Goal: Task Accomplishment & Management: Use online tool/utility

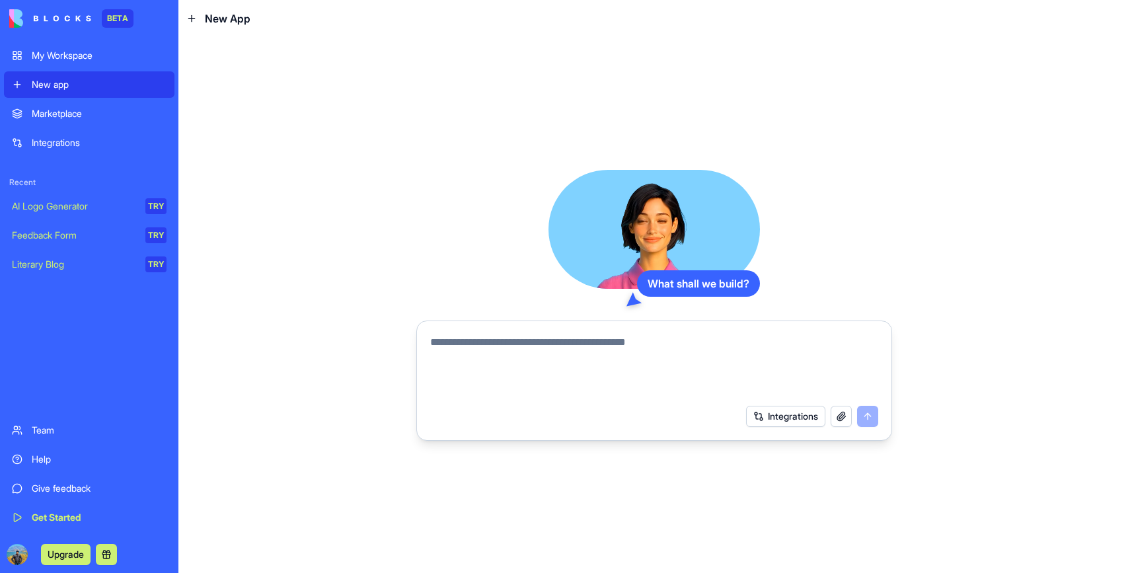
drag, startPoint x: 685, startPoint y: 216, endPoint x: 694, endPoint y: 217, distance: 8.6
click at [694, 217] on video at bounding box center [653, 229] width 211 height 119
click at [891, 176] on div "What shall we build? Integrations" at bounding box center [654, 305] width 476 height 271
click at [575, 345] on textarea at bounding box center [654, 365] width 448 height 63
click at [957, 333] on div "What shall we build? Integrations" at bounding box center [653, 305] width 951 height 536
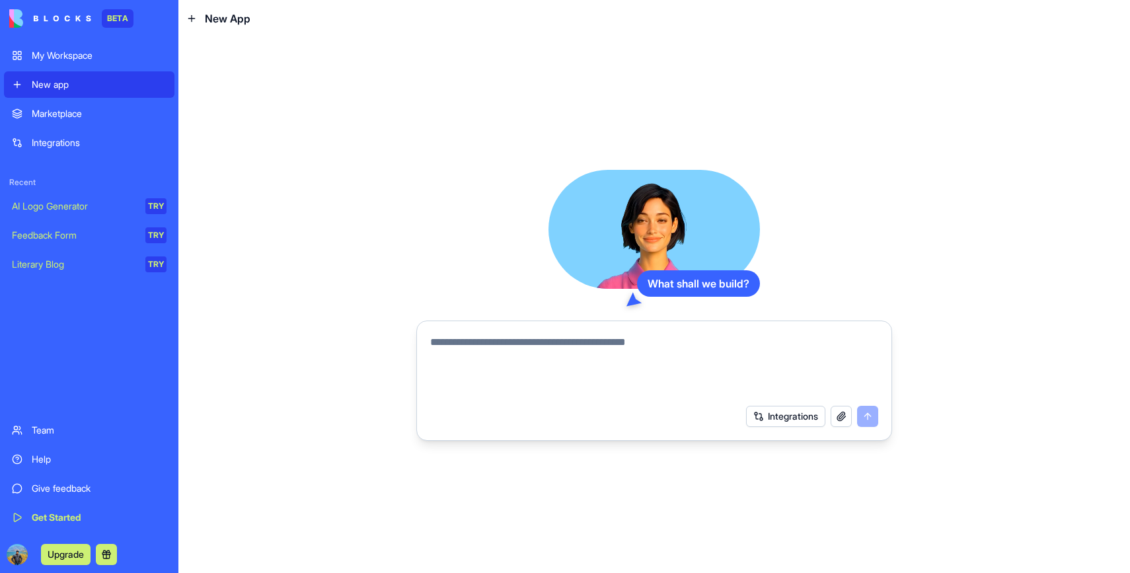
click at [61, 215] on link "AI Logo Generator TRY" at bounding box center [89, 206] width 170 height 26
click at [61, 235] on div "Feedback Form" at bounding box center [74, 235] width 124 height 13
click at [64, 265] on div "Literary Blog" at bounding box center [74, 264] width 124 height 13
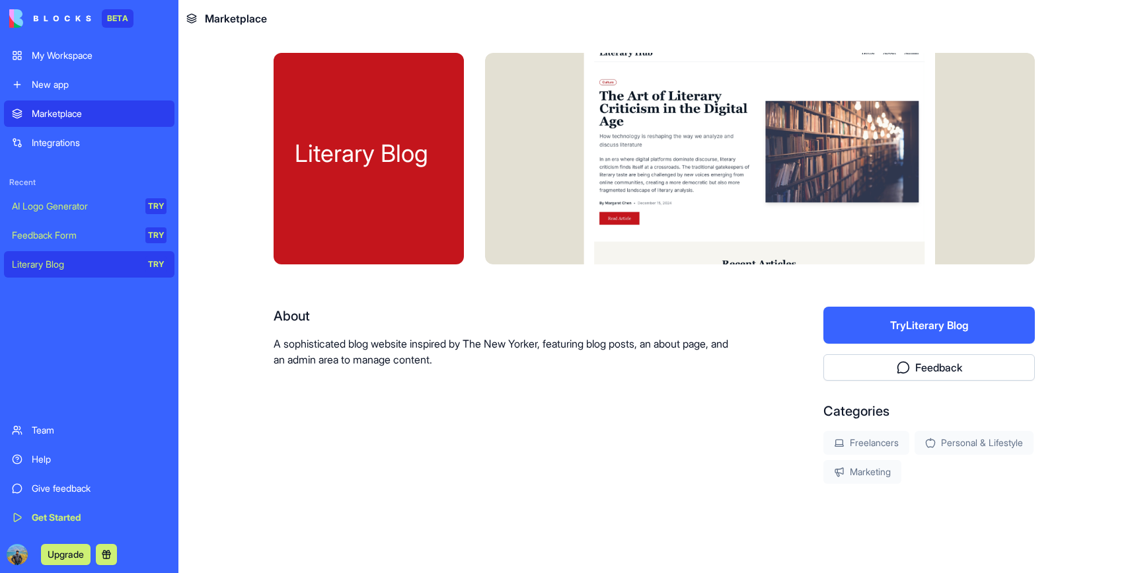
click at [77, 233] on div "Feedback Form" at bounding box center [74, 235] width 124 height 13
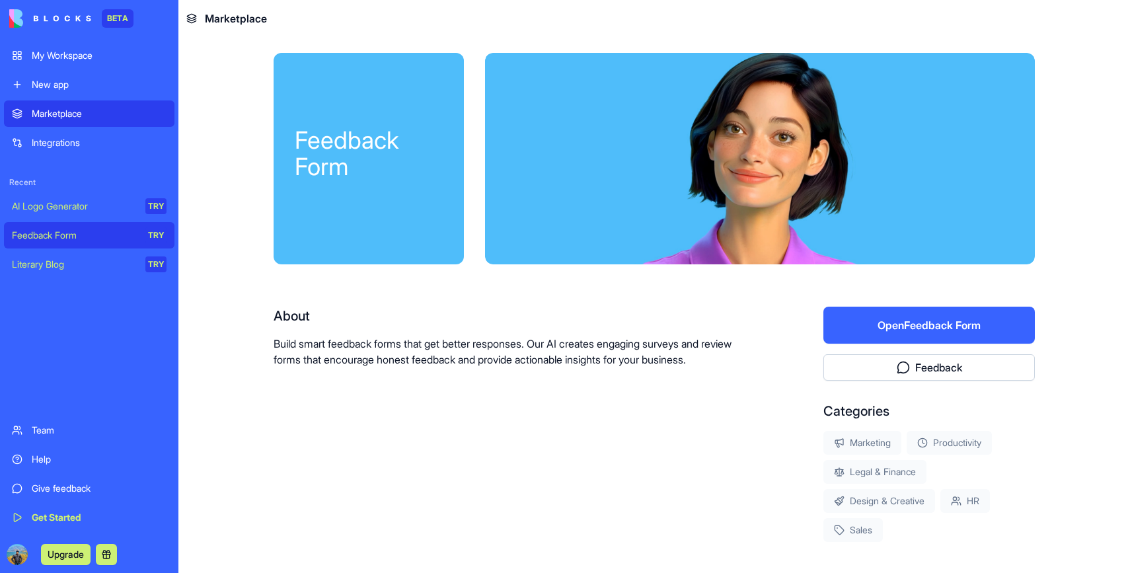
click at [66, 207] on div "AI Logo Generator" at bounding box center [74, 206] width 124 height 13
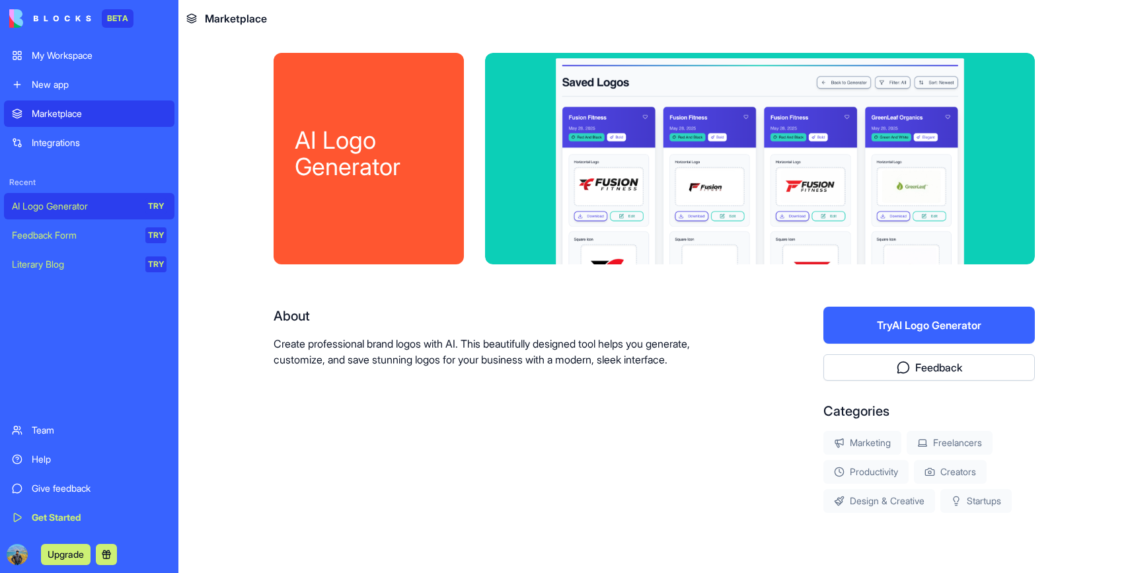
click at [76, 88] on div "New app" at bounding box center [99, 84] width 135 height 13
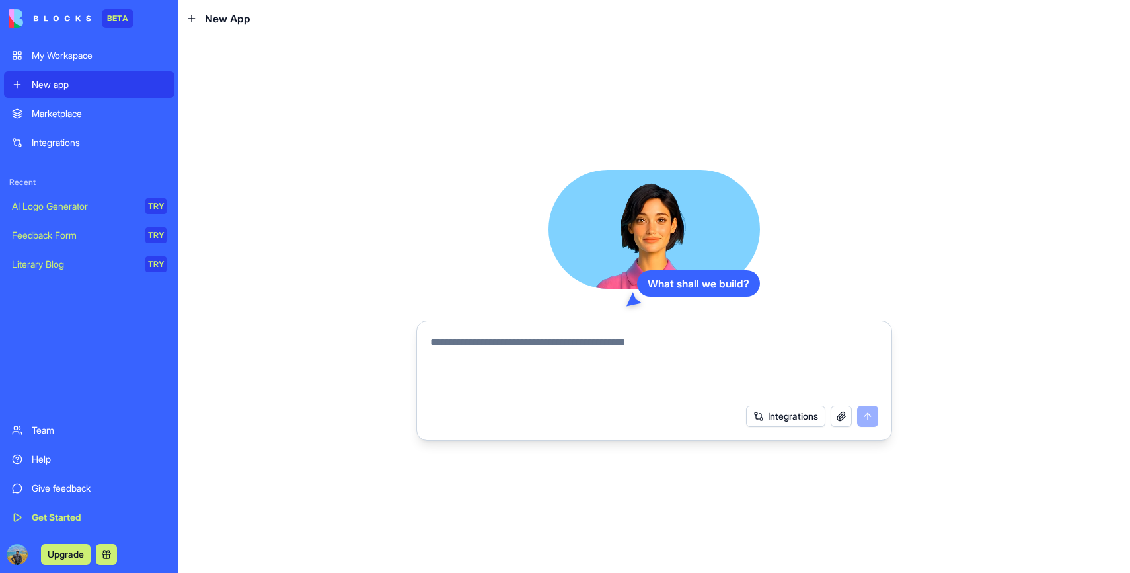
click at [495, 351] on textarea at bounding box center [654, 365] width 448 height 63
type textarea "**********"
click at [803, 420] on button "Integrations" at bounding box center [785, 416] width 79 height 21
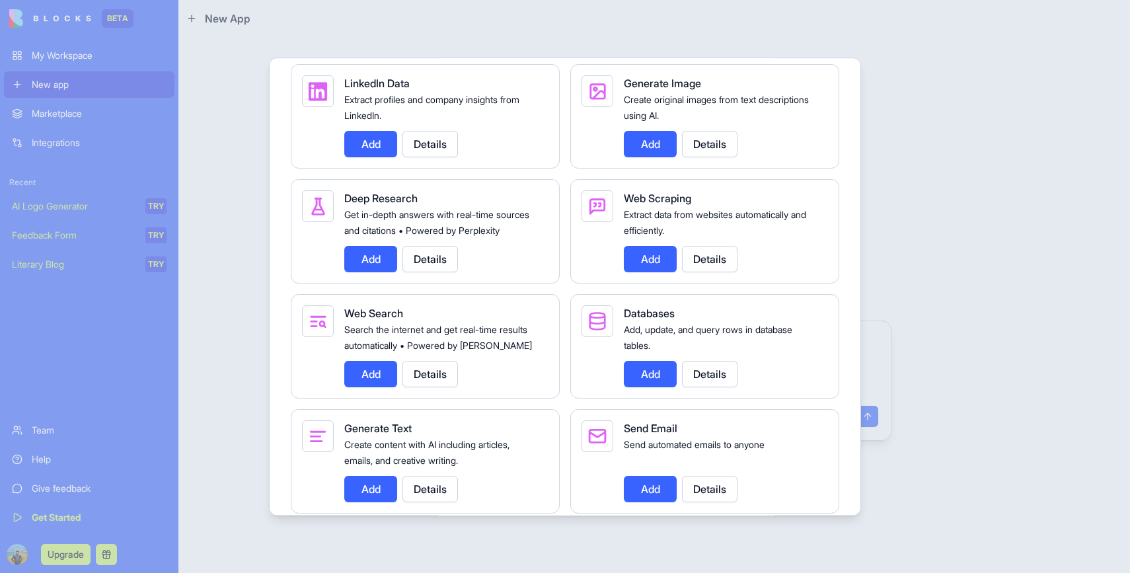
scroll to position [1888, 0]
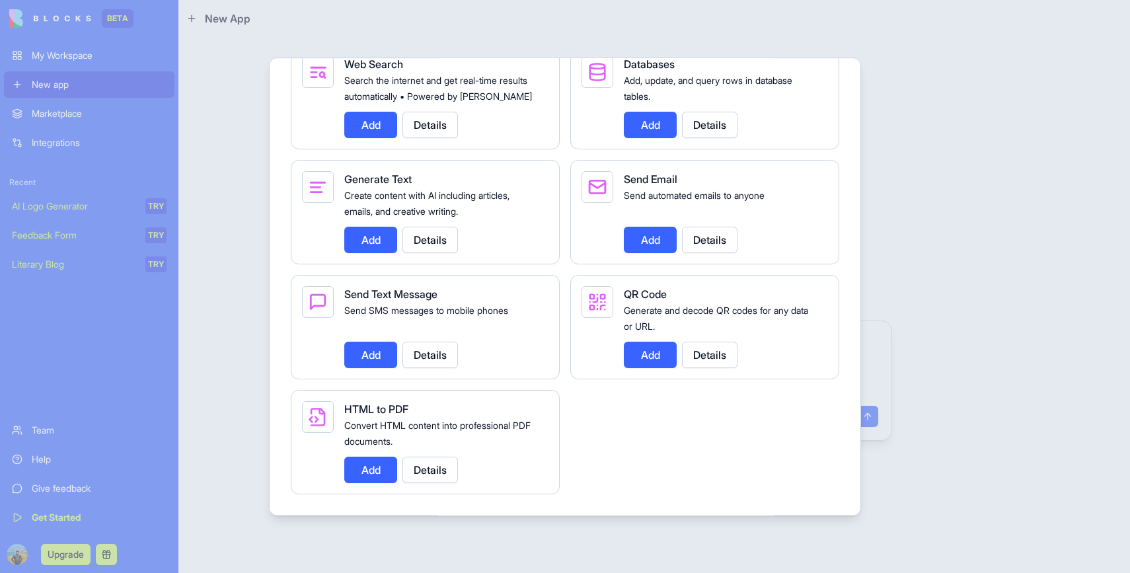
click at [928, 192] on div at bounding box center [565, 286] width 1130 height 573
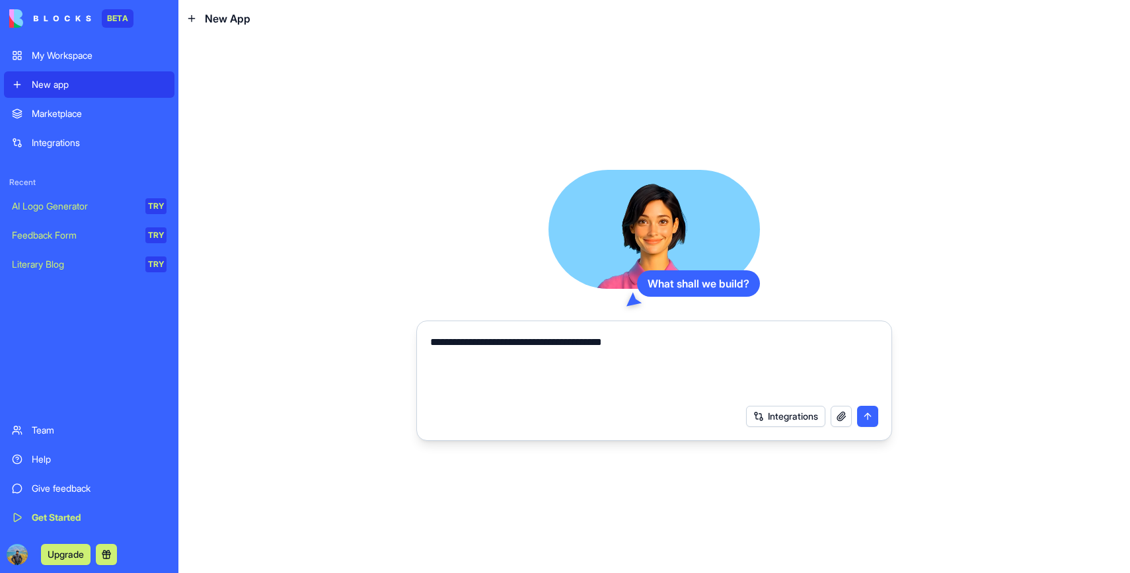
click at [865, 412] on button "submit" at bounding box center [867, 416] width 21 height 21
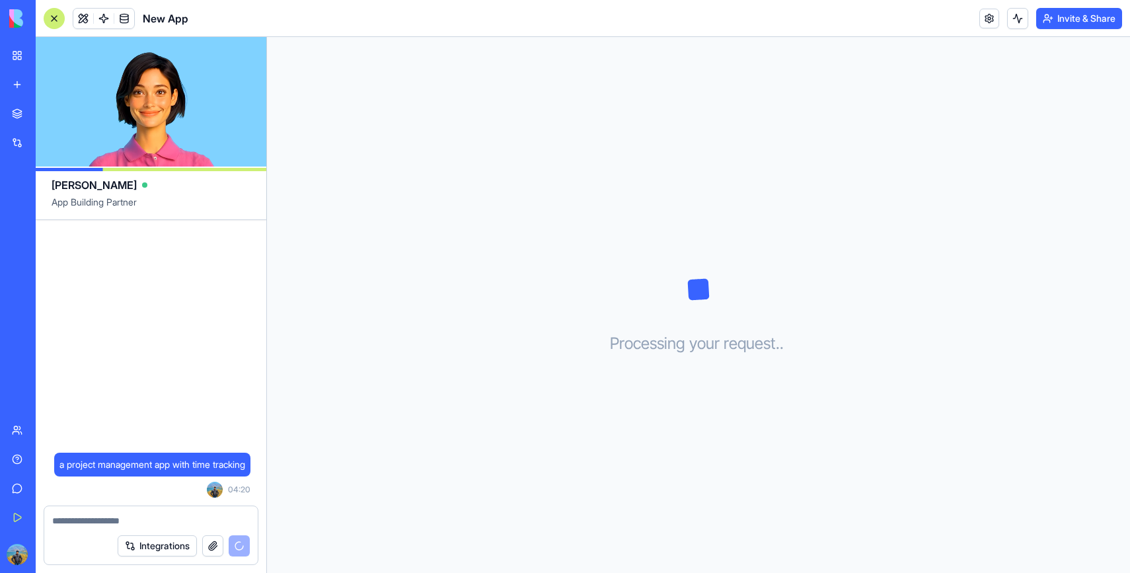
drag, startPoint x: 178, startPoint y: 92, endPoint x: 242, endPoint y: 87, distance: 64.3
click at [242, 87] on video at bounding box center [151, 101] width 231 height 129
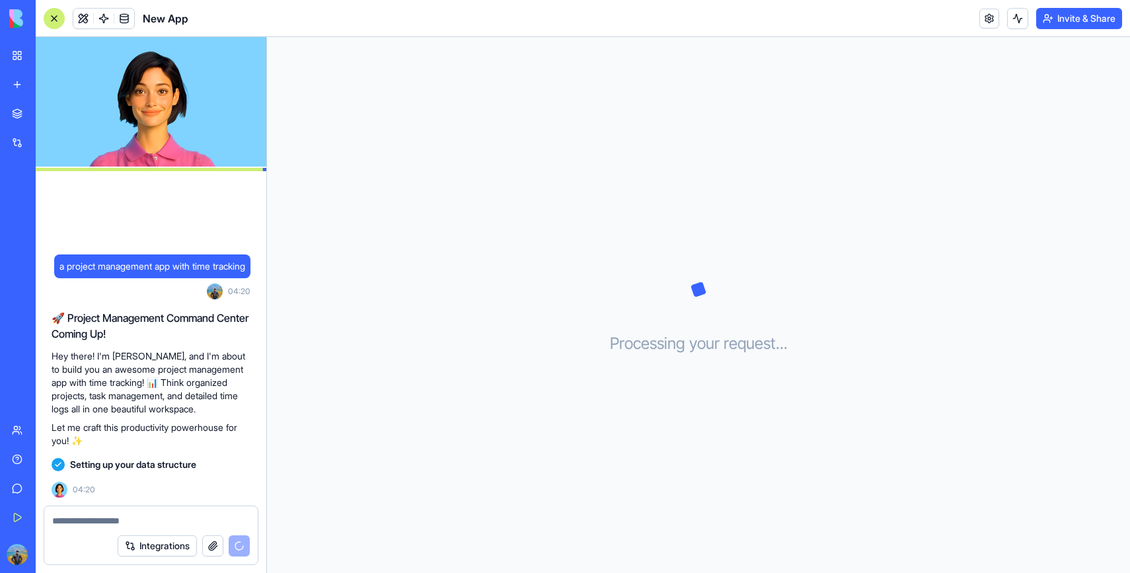
click at [162, 464] on span "Setting up your data structure" at bounding box center [133, 464] width 126 height 13
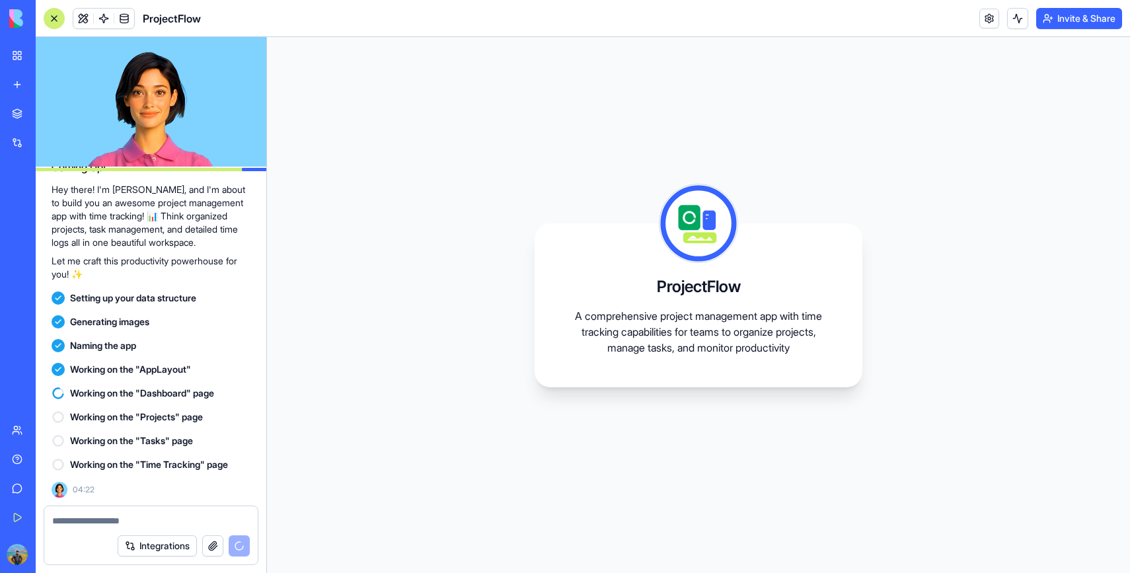
scroll to position [100, 0]
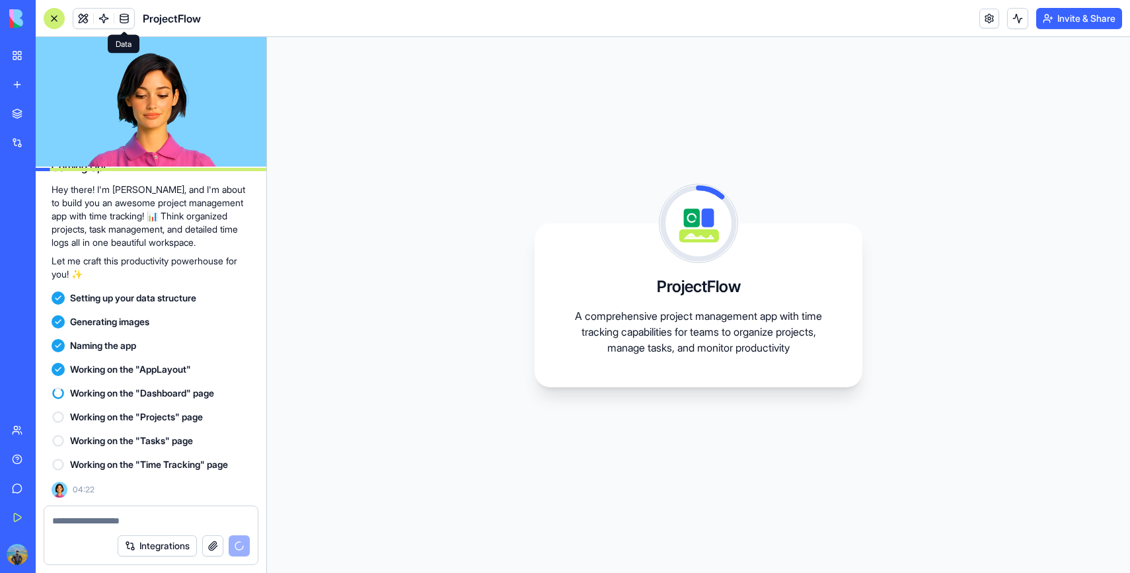
click at [123, 13] on span at bounding box center [124, 18] width 37 height 37
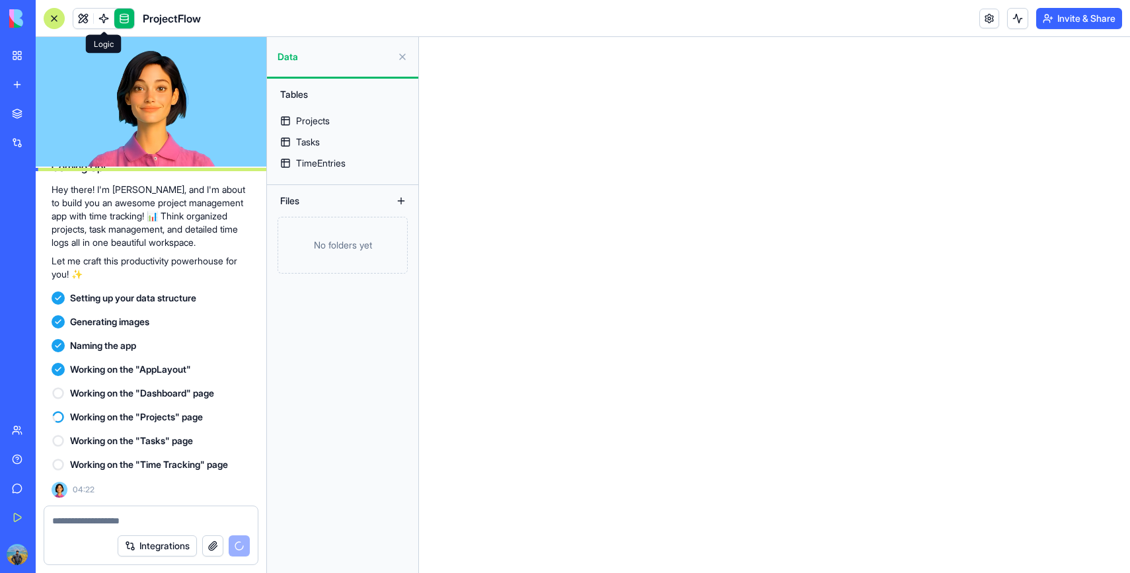
click at [128, 20] on link at bounding box center [124, 19] width 20 height 20
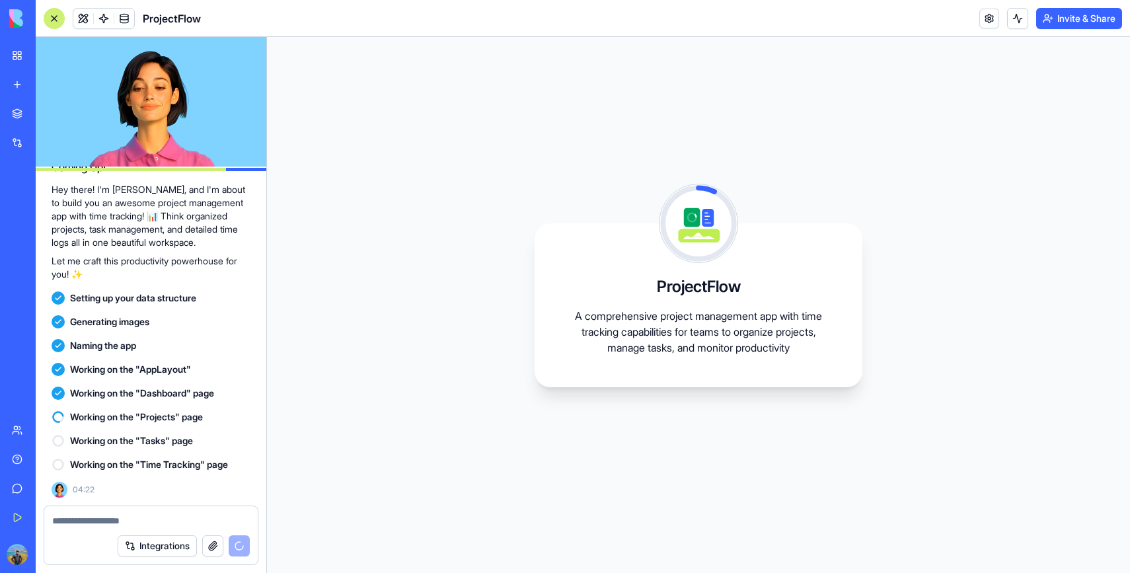
click at [126, 19] on link at bounding box center [124, 19] width 20 height 20
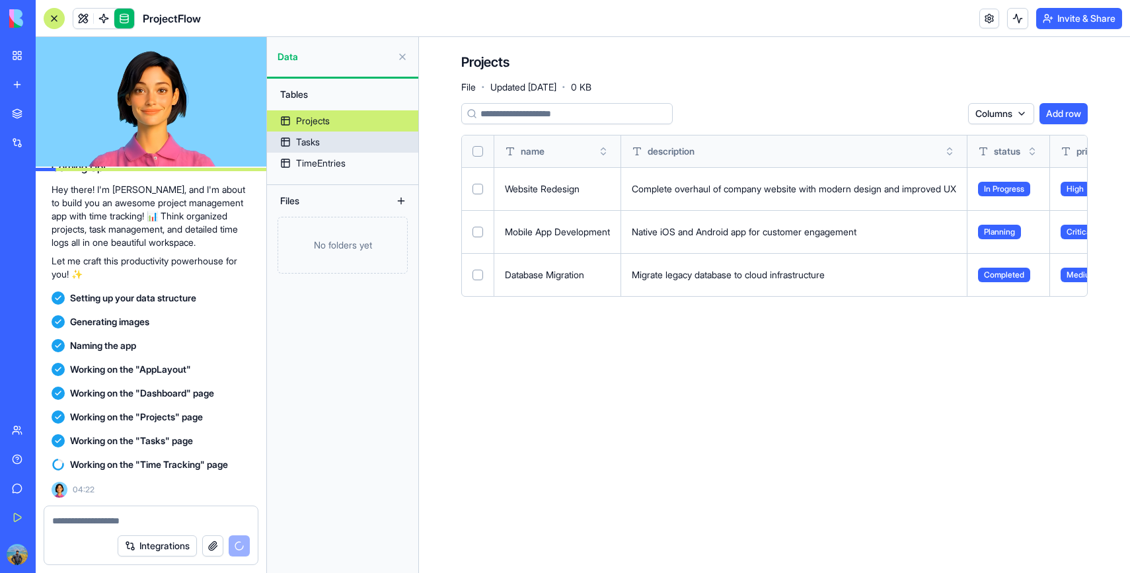
click at [352, 147] on link "Tasks" at bounding box center [342, 141] width 151 height 21
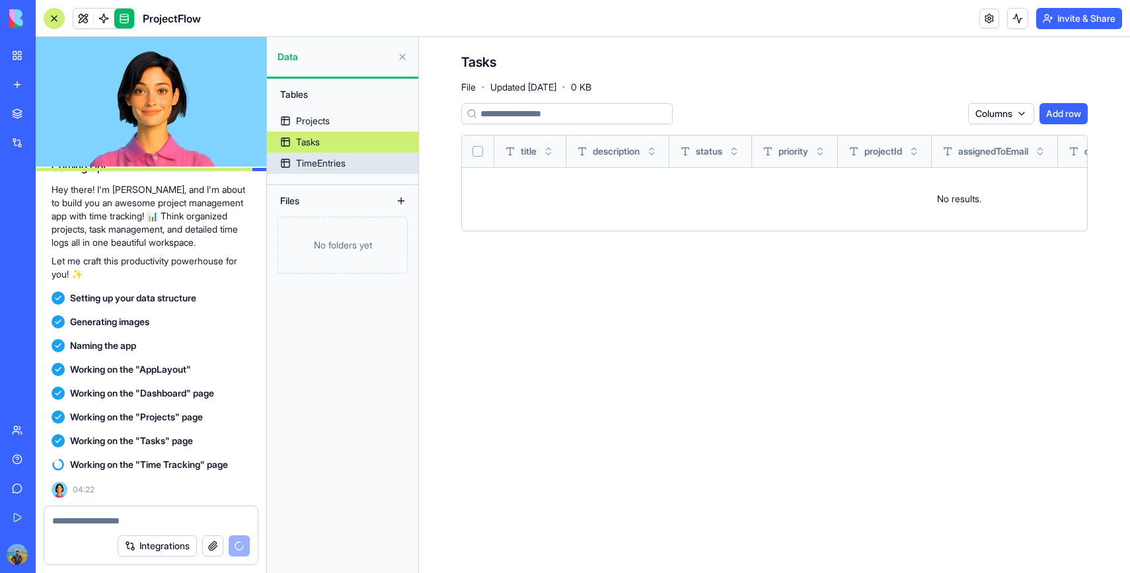
click at [352, 159] on link "TimeEntries" at bounding box center [342, 163] width 151 height 21
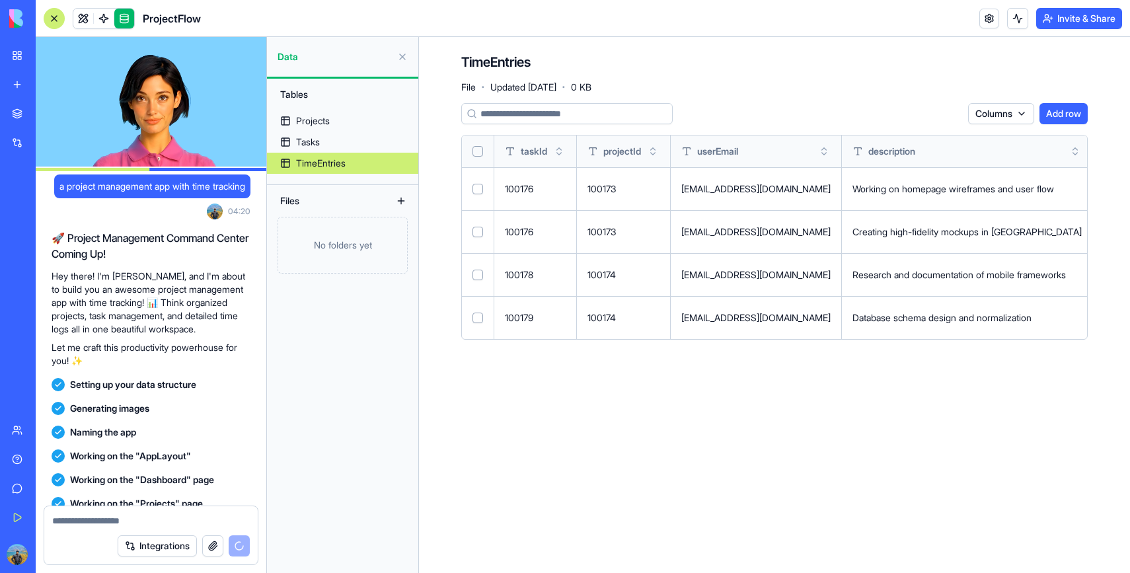
scroll to position [100, 0]
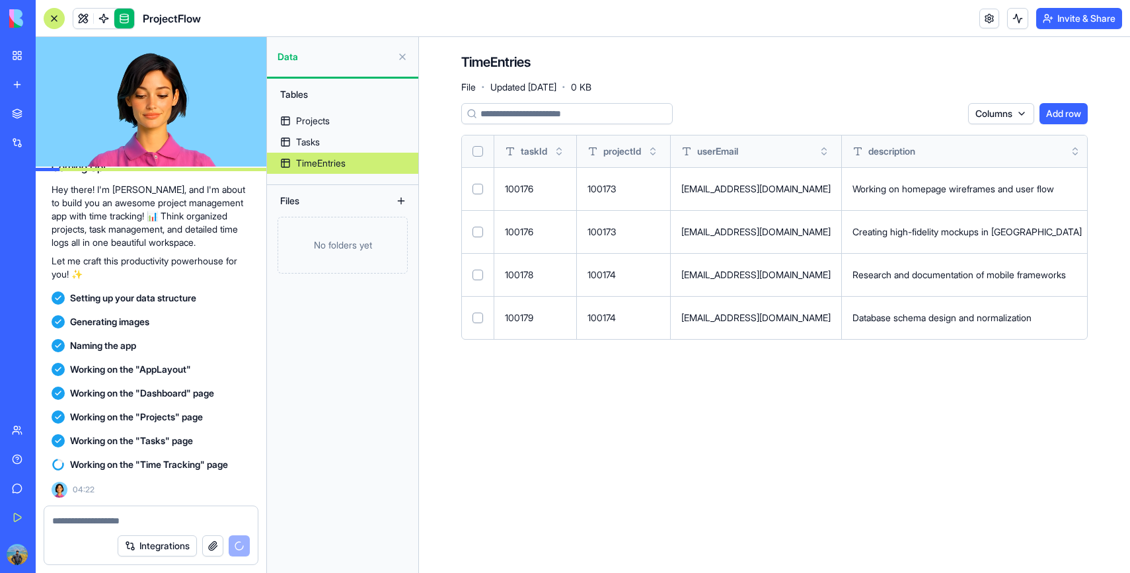
click at [1072, 124] on button "Add row" at bounding box center [1063, 113] width 48 height 21
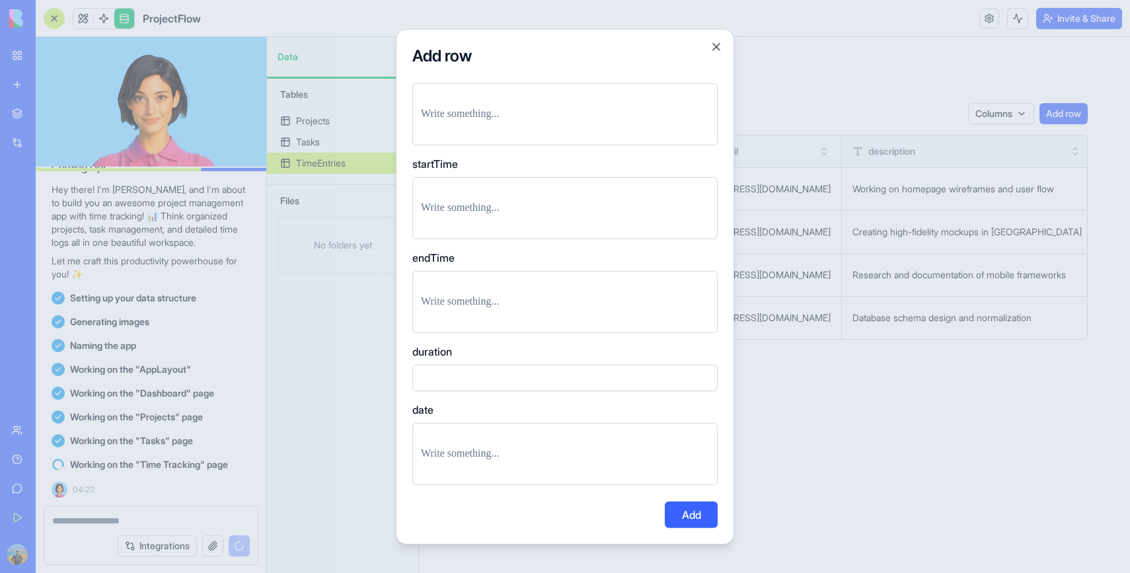
scroll to position [361, 0]
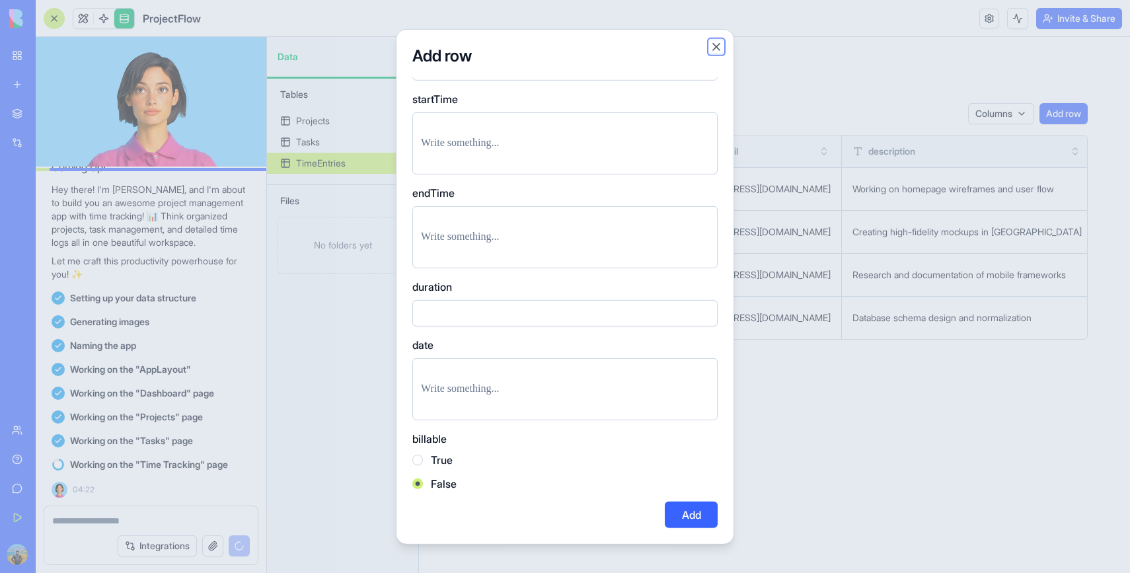
click at [715, 44] on button "Close" at bounding box center [716, 46] width 13 height 13
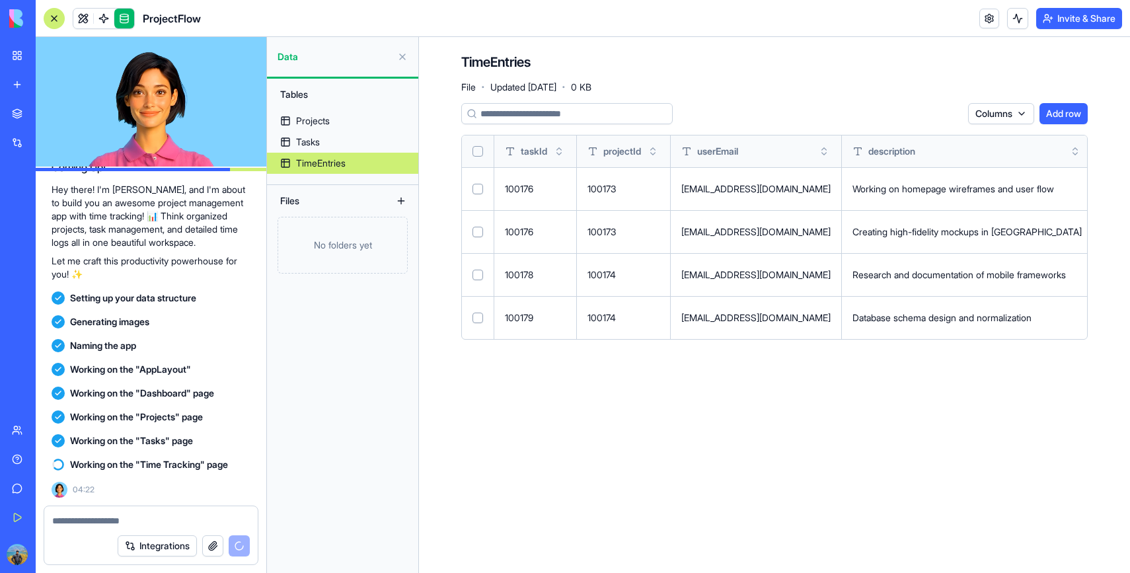
click at [33, 63] on link "My Workspace" at bounding box center [30, 55] width 53 height 26
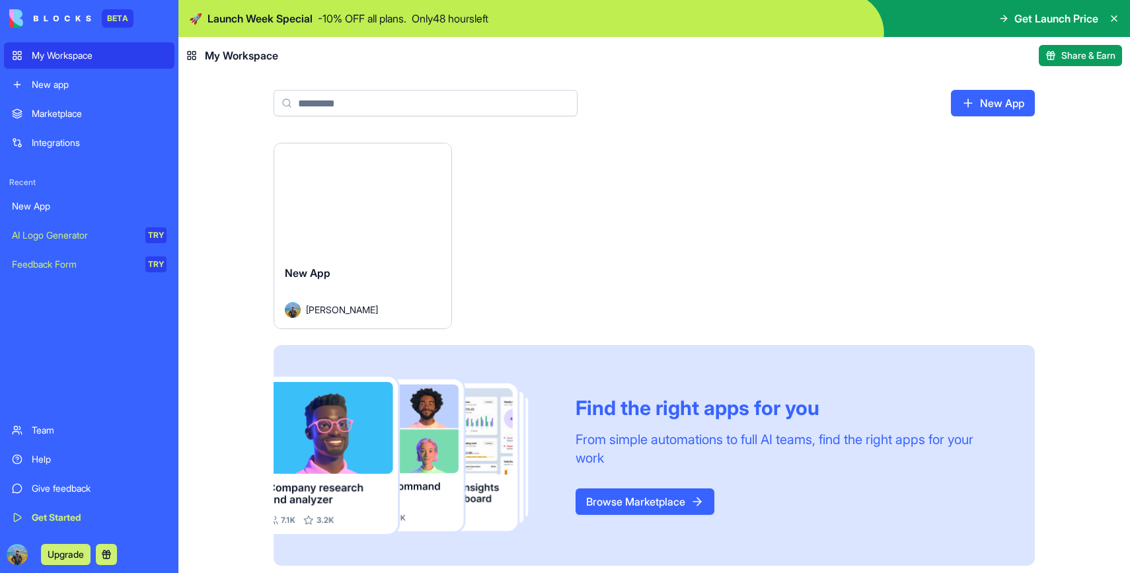
click at [75, 11] on img at bounding box center [50, 18] width 82 height 18
click at [77, 15] on img at bounding box center [50, 18] width 82 height 18
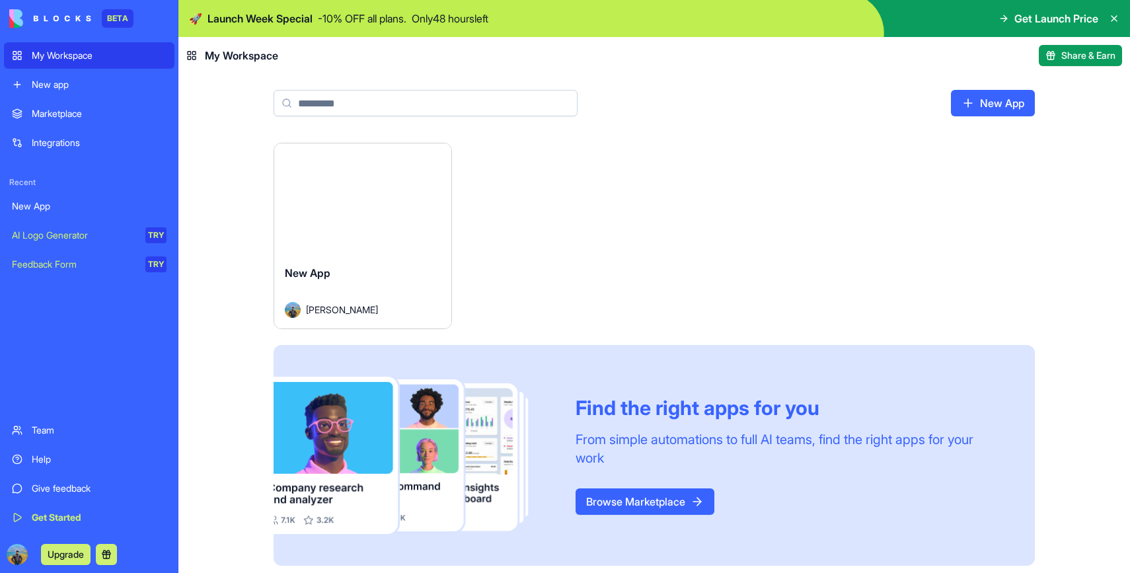
click at [110, 15] on div "BETA" at bounding box center [118, 18] width 32 height 18
click at [52, 15] on img at bounding box center [50, 18] width 82 height 18
click at [57, 56] on div "My Workspace" at bounding box center [99, 55] width 135 height 13
click at [47, 15] on img at bounding box center [50, 18] width 82 height 18
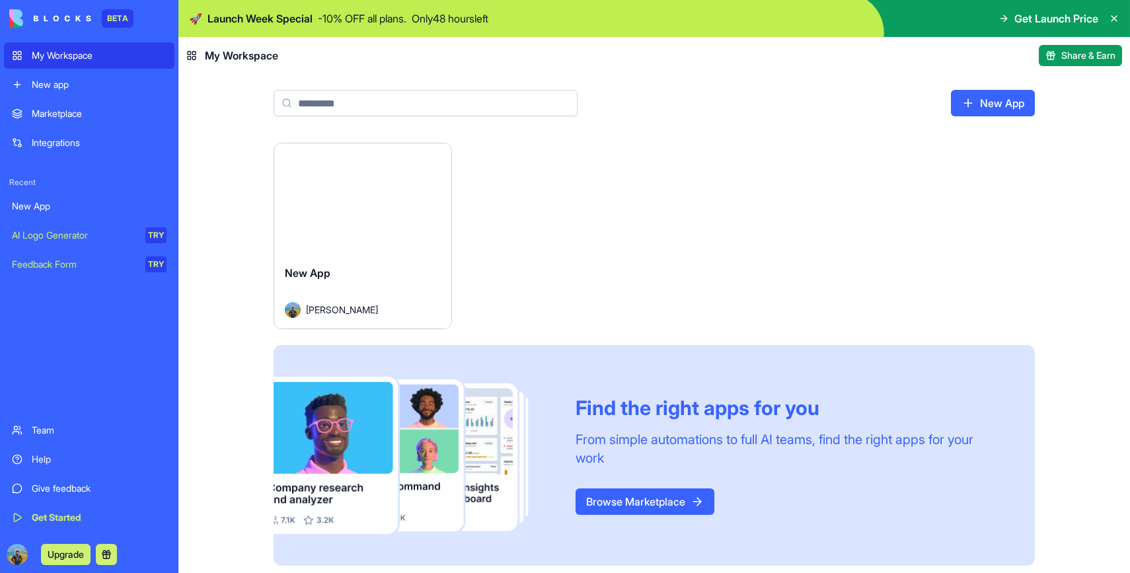
click at [72, 120] on link "Marketplace" at bounding box center [89, 113] width 170 height 26
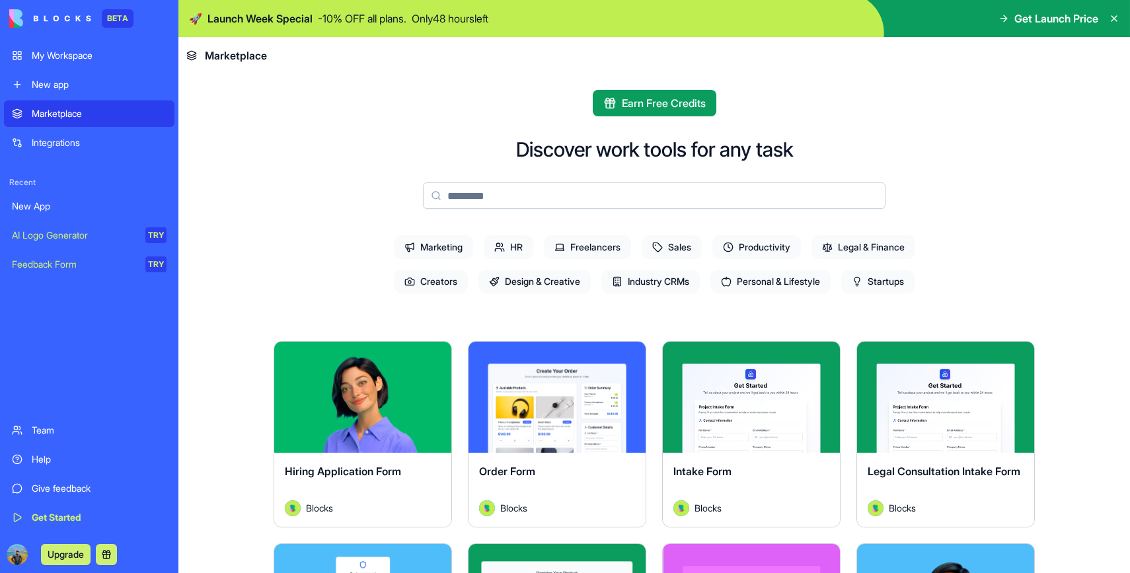
click at [72, 141] on div "Integrations" at bounding box center [99, 142] width 135 height 13
